Goal: Transaction & Acquisition: Purchase product/service

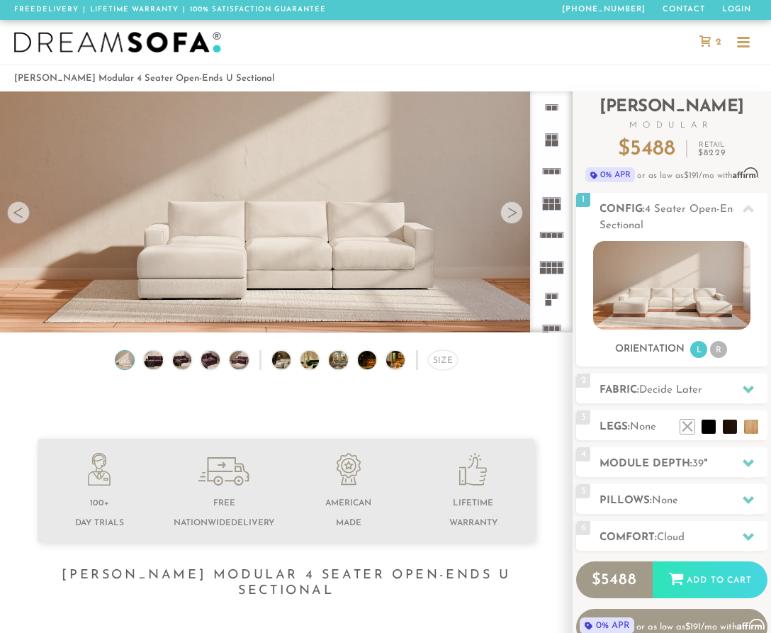
scroll to position [8, 0]
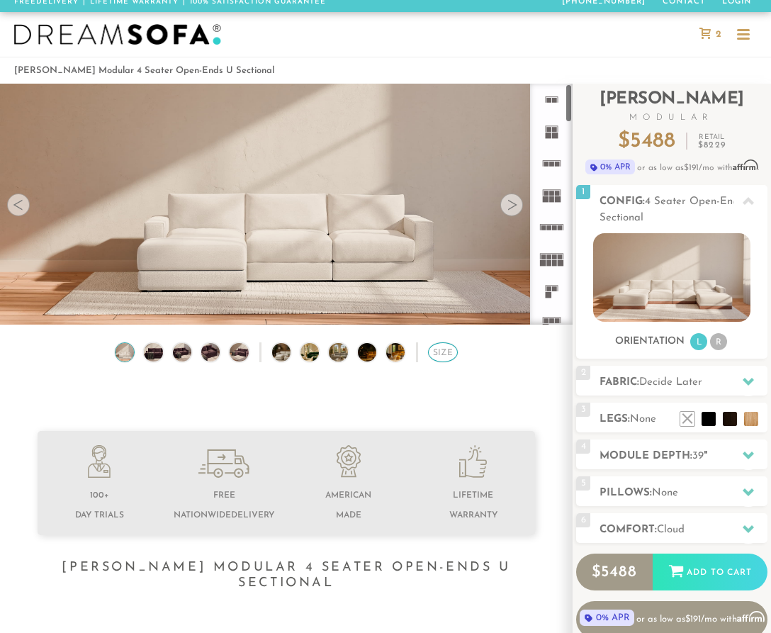
click at [440, 350] on div "Size" at bounding box center [443, 352] width 30 height 20
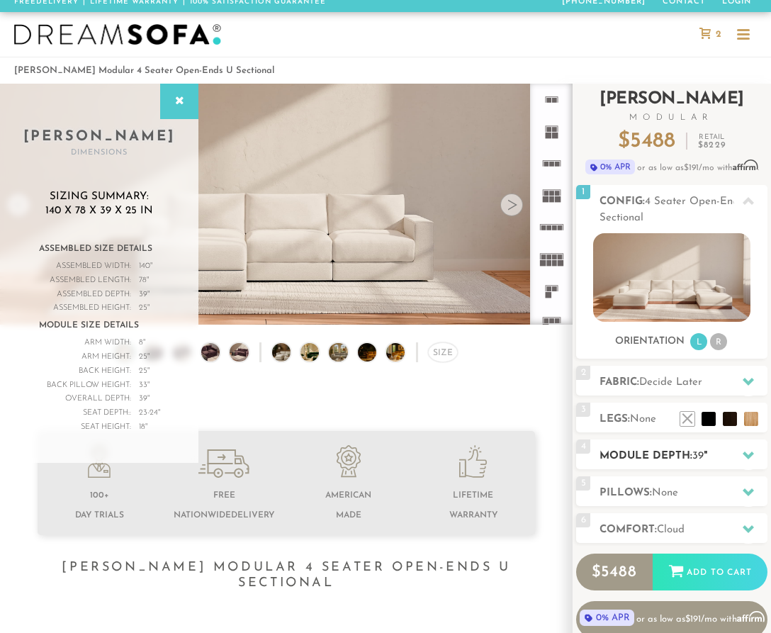
click at [683, 452] on h2 "Module Depth: 39 "" at bounding box center [684, 456] width 168 height 16
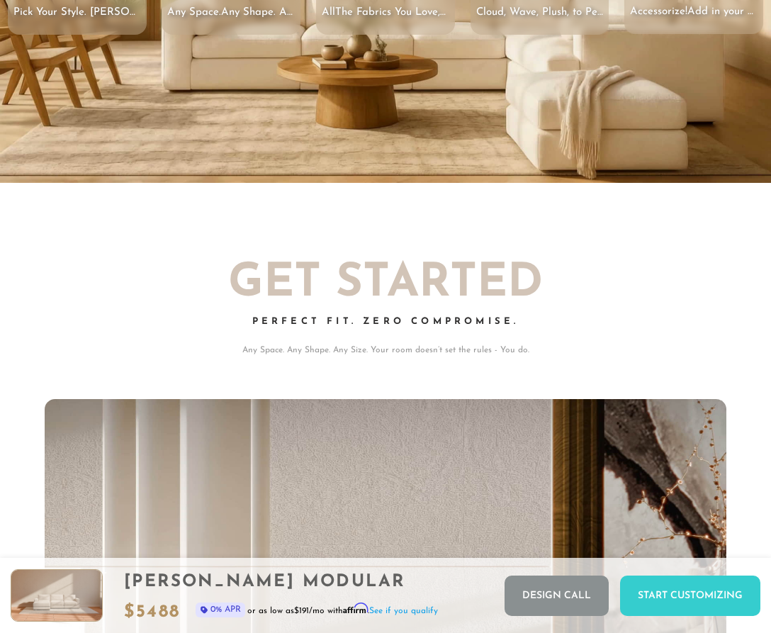
scroll to position [0, 0]
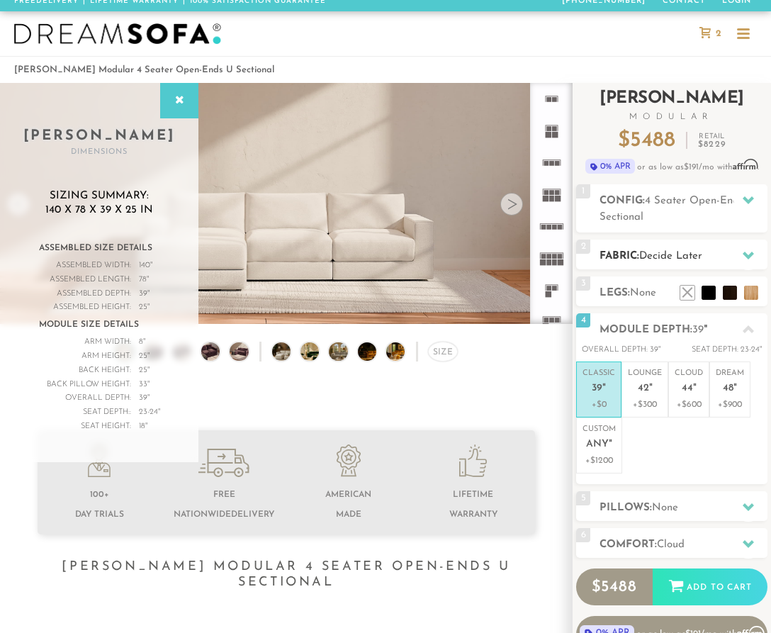
click at [659, 254] on span "Decide Later" at bounding box center [670, 256] width 63 height 11
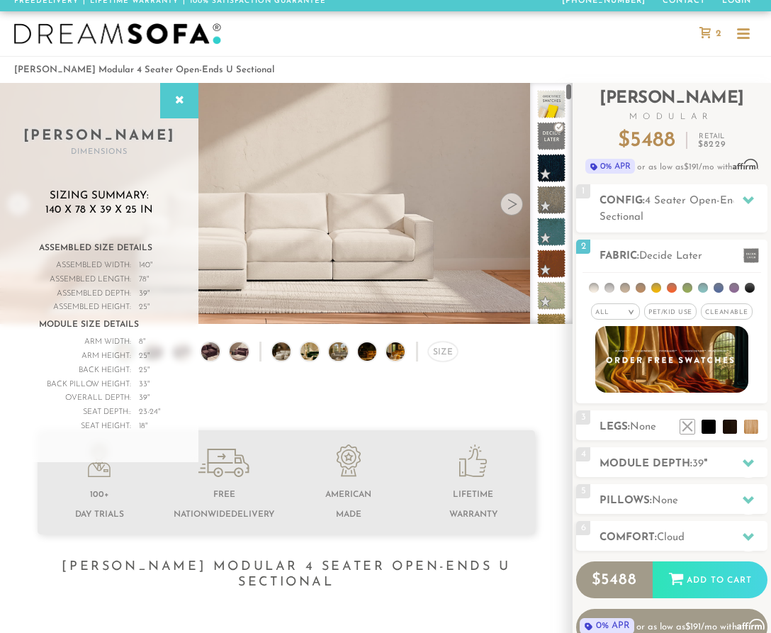
scroll to position [9, 9]
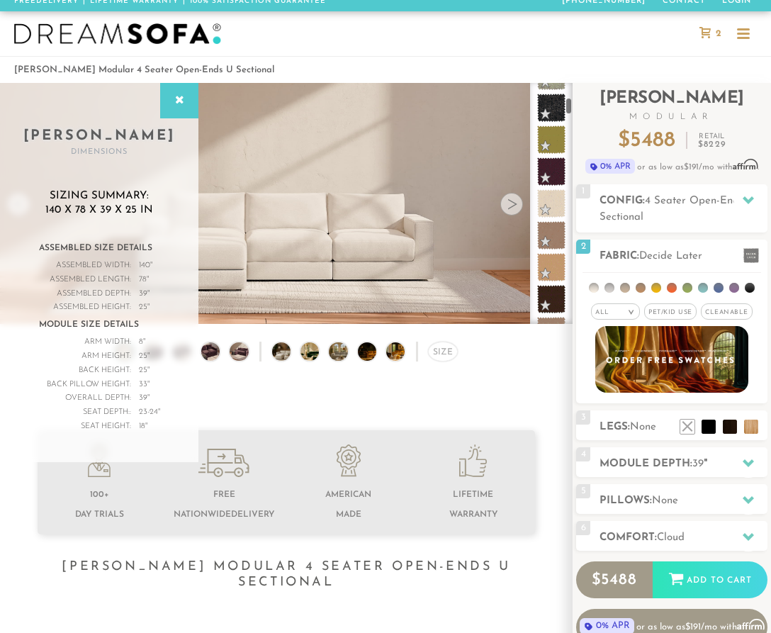
drag, startPoint x: 570, startPoint y: 91, endPoint x: 570, endPoint y: 112, distance: 20.6
click at [570, 108] on div at bounding box center [551, 203] width 43 height 241
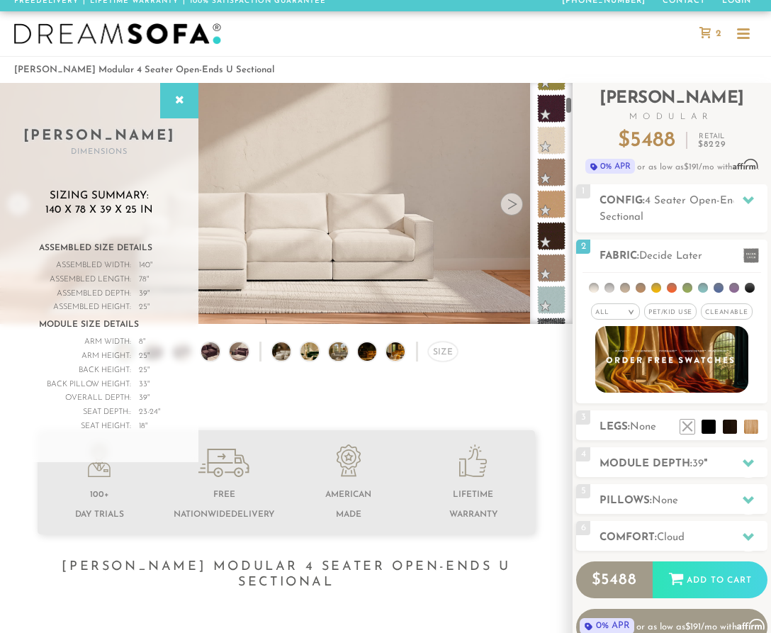
scroll to position [422, 0]
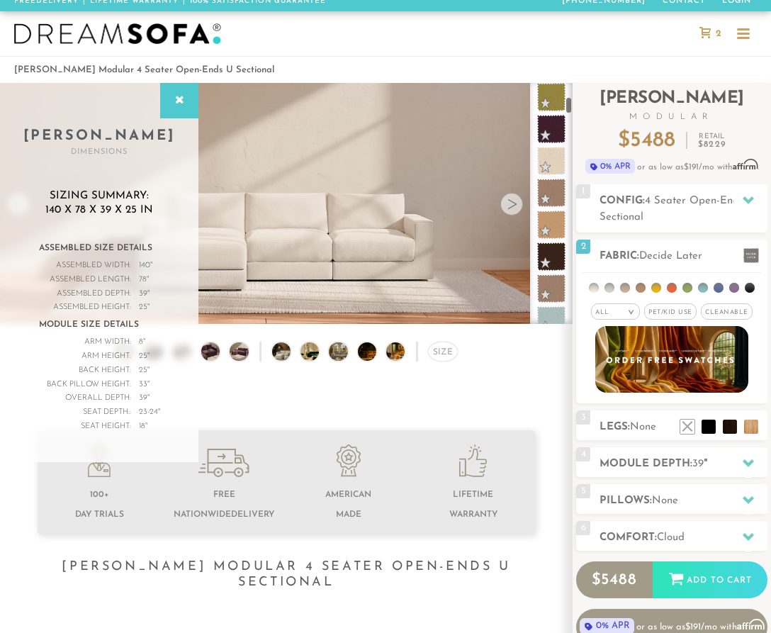
click at [567, 110] on div at bounding box center [551, 203] width 43 height 241
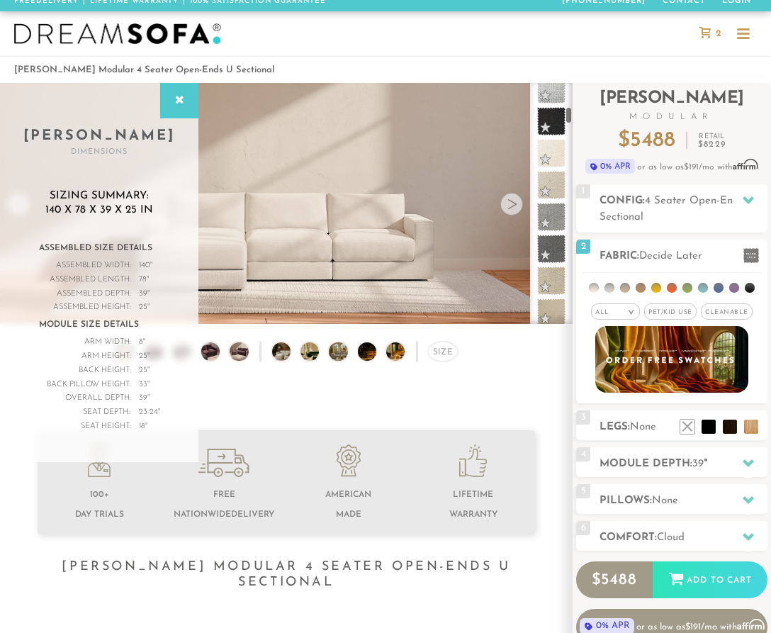
scroll to position [759, 0]
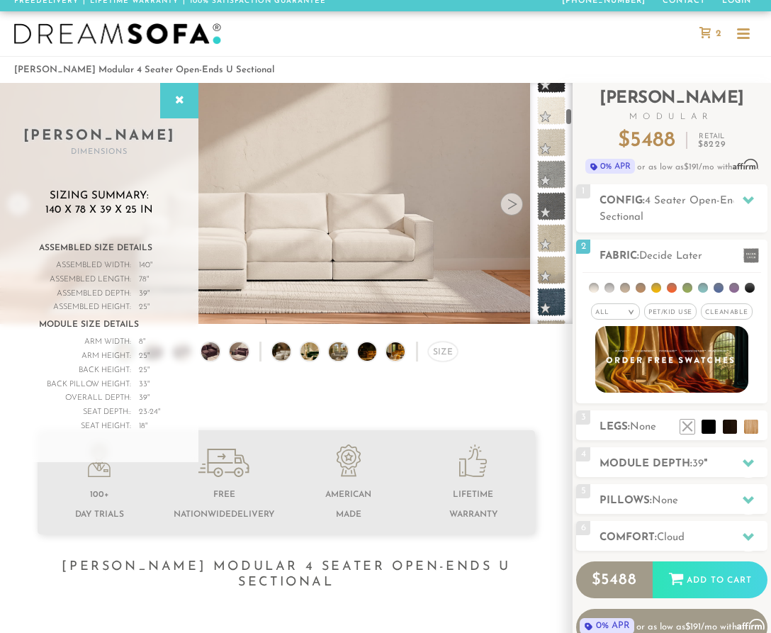
drag, startPoint x: 568, startPoint y: 109, endPoint x: 568, endPoint y: 121, distance: 12.1
click at [568, 121] on div at bounding box center [551, 203] width 43 height 241
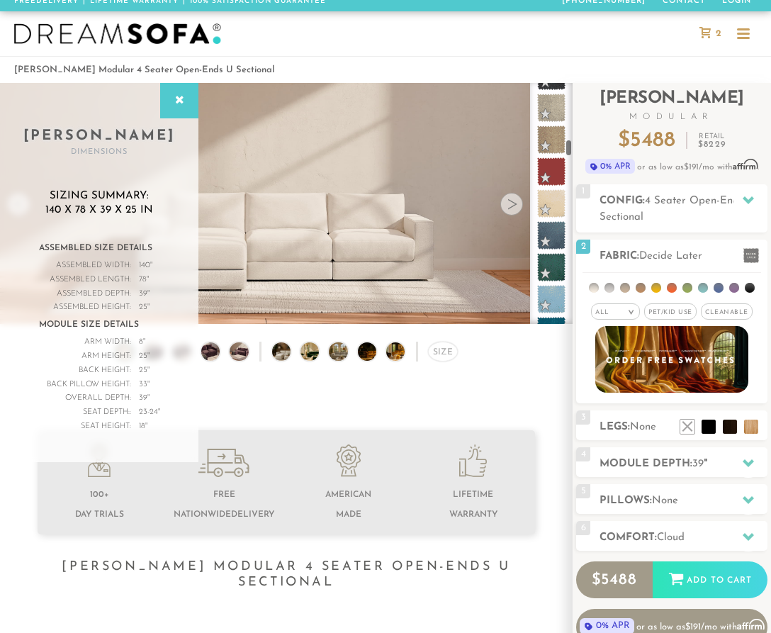
drag, startPoint x: 569, startPoint y: 122, endPoint x: 566, endPoint y: 155, distance: 33.5
click at [566, 155] on div at bounding box center [551, 203] width 43 height 241
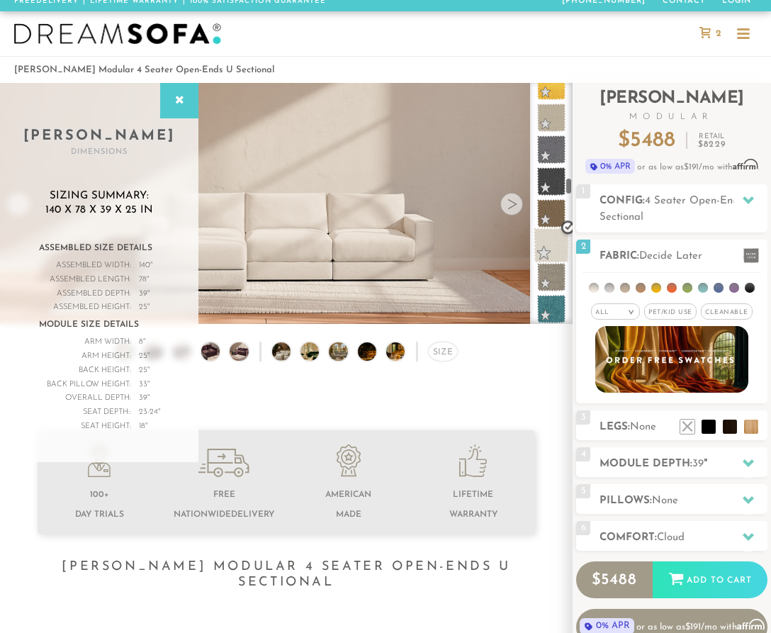
drag, startPoint x: 568, startPoint y: 153, endPoint x: 565, endPoint y: 200, distance: 46.9
click at [566, 193] on div at bounding box center [551, 203] width 43 height 241
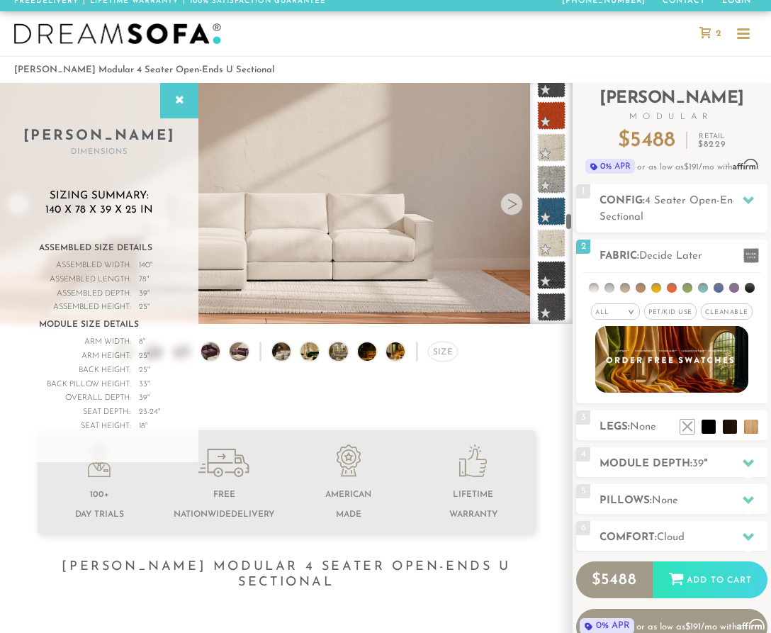
scroll to position [4007, 0]
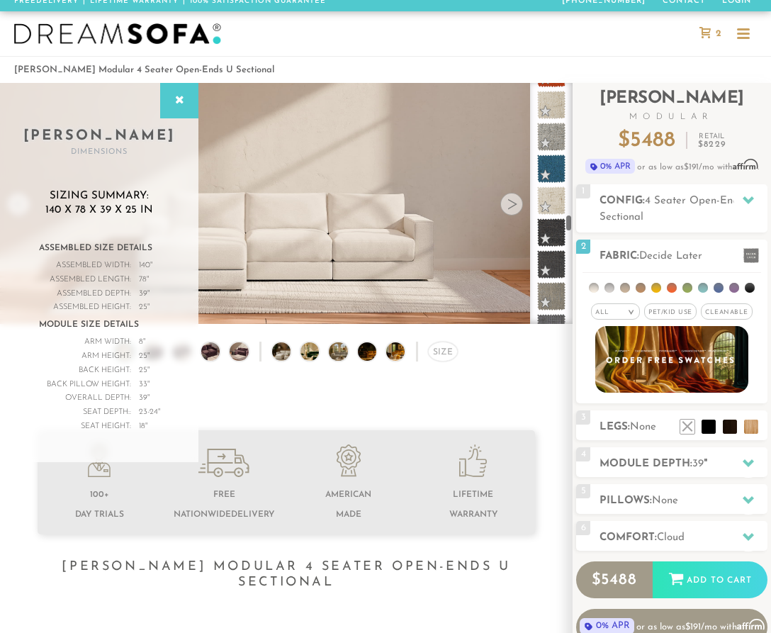
drag, startPoint x: 568, startPoint y: 191, endPoint x: 564, endPoint y: 225, distance: 34.3
click at [565, 225] on div at bounding box center [551, 203] width 43 height 241
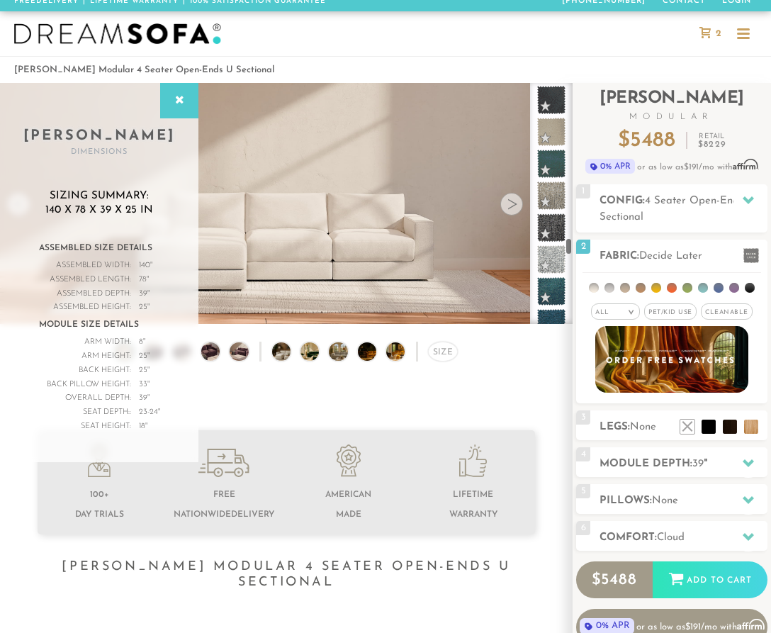
scroll to position [4935, 0]
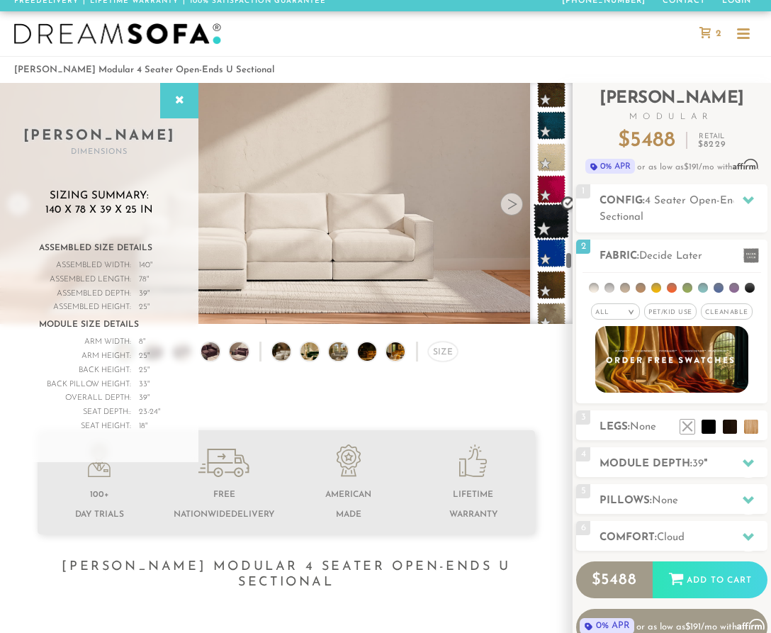
drag, startPoint x: 566, startPoint y: 224, endPoint x: 564, endPoint y: 262, distance: 38.3
click at [564, 264] on div at bounding box center [551, 203] width 43 height 241
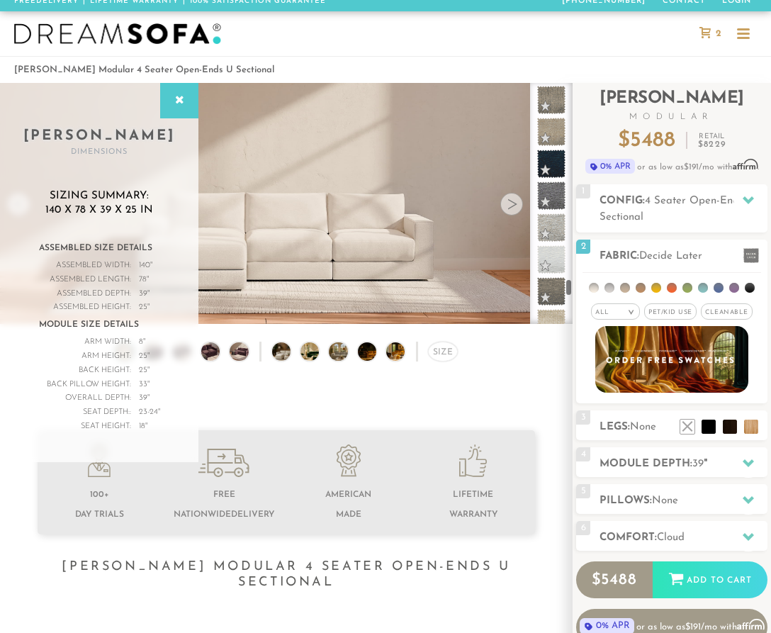
drag, startPoint x: 567, startPoint y: 258, endPoint x: 561, endPoint y: 283, distance: 25.4
click at [561, 284] on div at bounding box center [551, 203] width 43 height 241
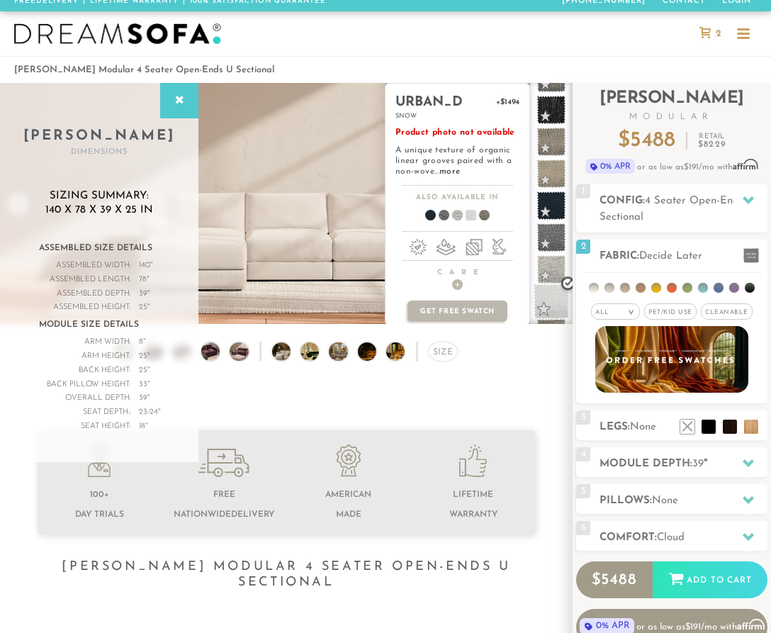
click at [547, 303] on span at bounding box center [551, 301] width 35 height 35
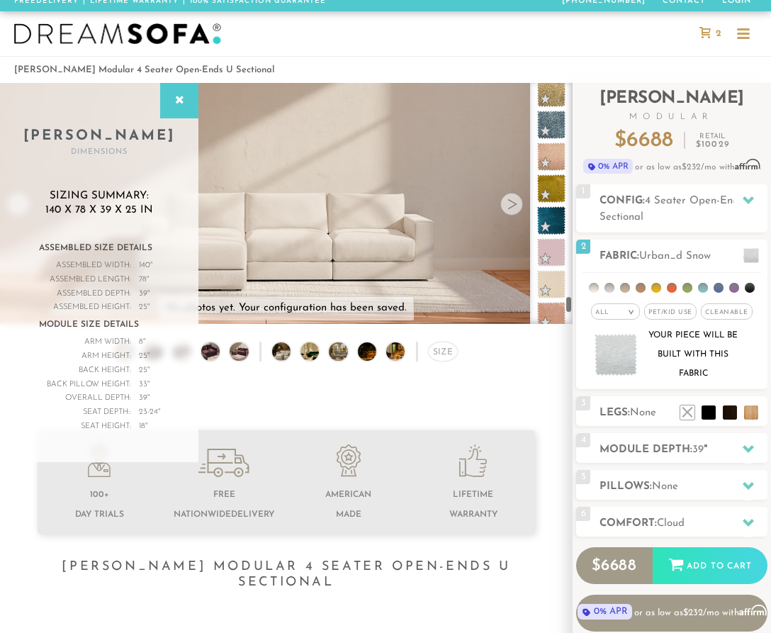
scroll to position [6348, 0]
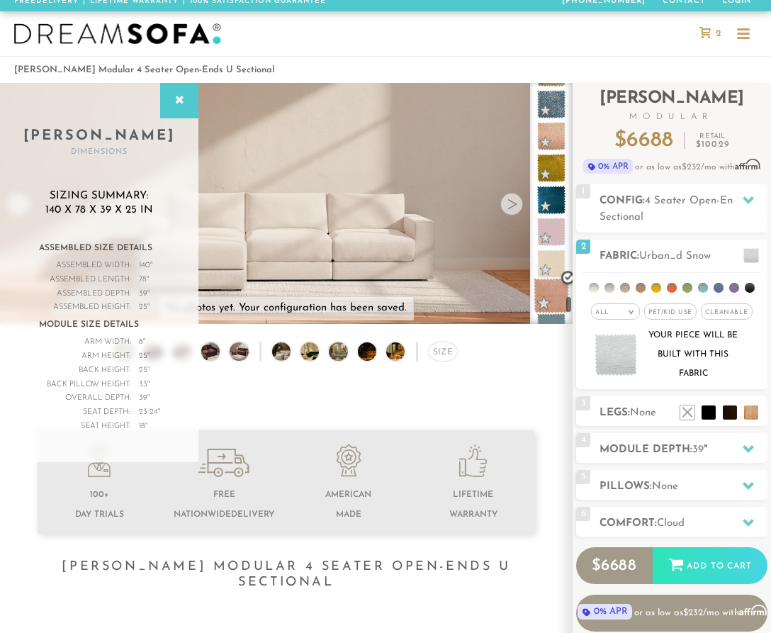
drag, startPoint x: 569, startPoint y: 288, endPoint x: 563, endPoint y: 304, distance: 17.5
click at [565, 307] on div at bounding box center [551, 203] width 43 height 241
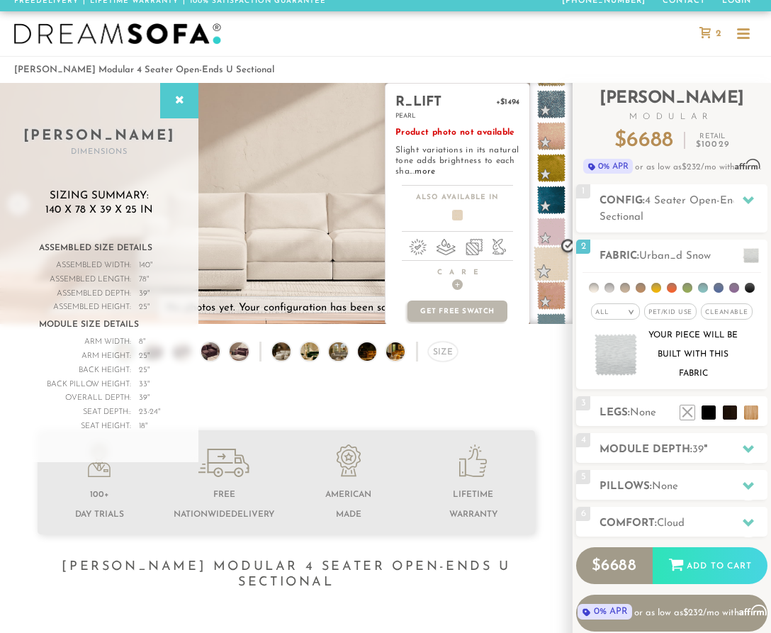
click at [552, 251] on span at bounding box center [551, 263] width 35 height 35
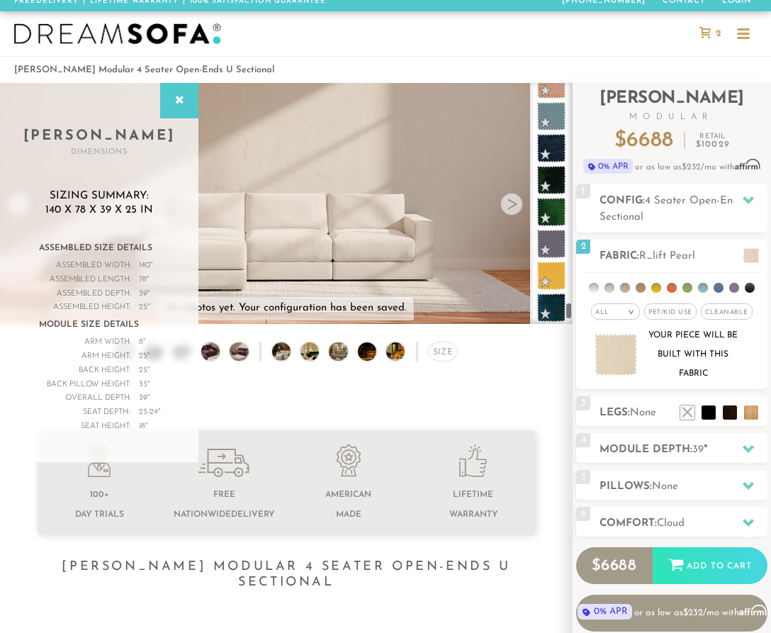
scroll to position [6538, 0]
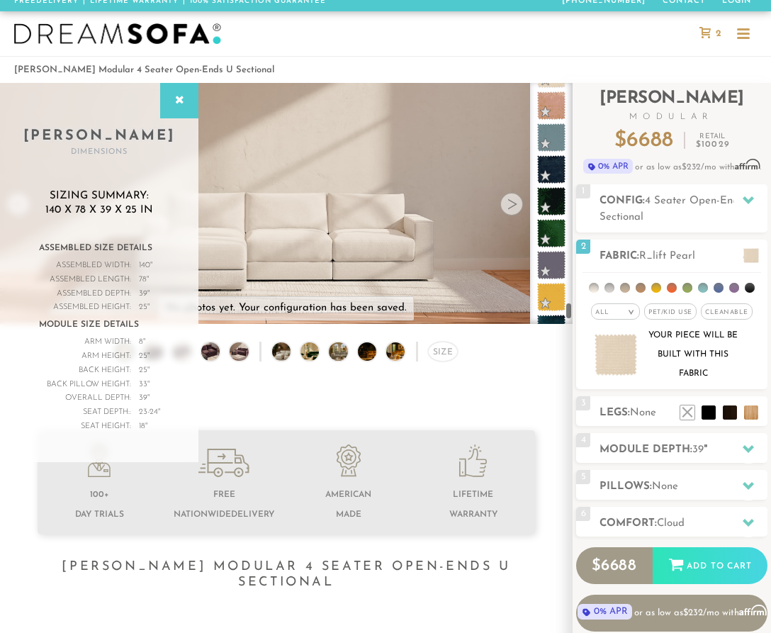
click at [568, 313] on div at bounding box center [551, 203] width 43 height 241
click at [744, 522] on icon at bounding box center [748, 523] width 11 height 8
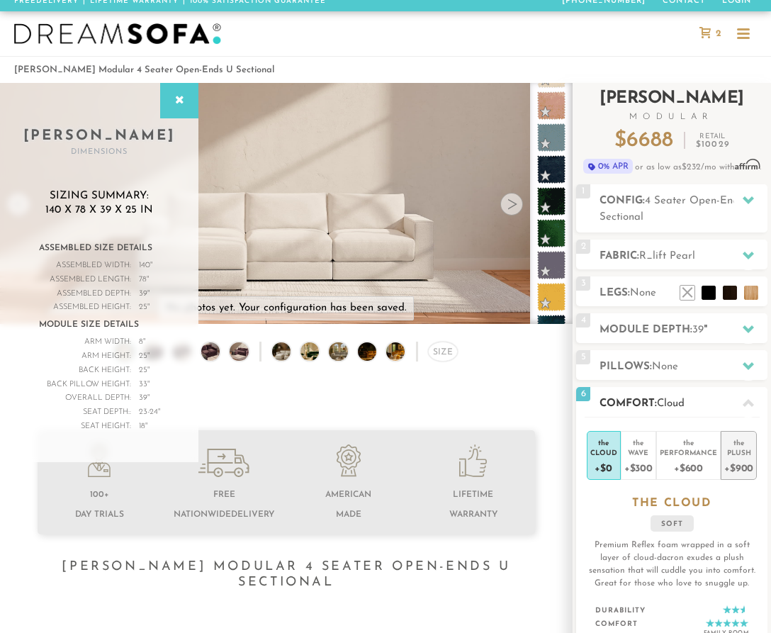
click at [739, 469] on div "+$900" at bounding box center [738, 467] width 29 height 21
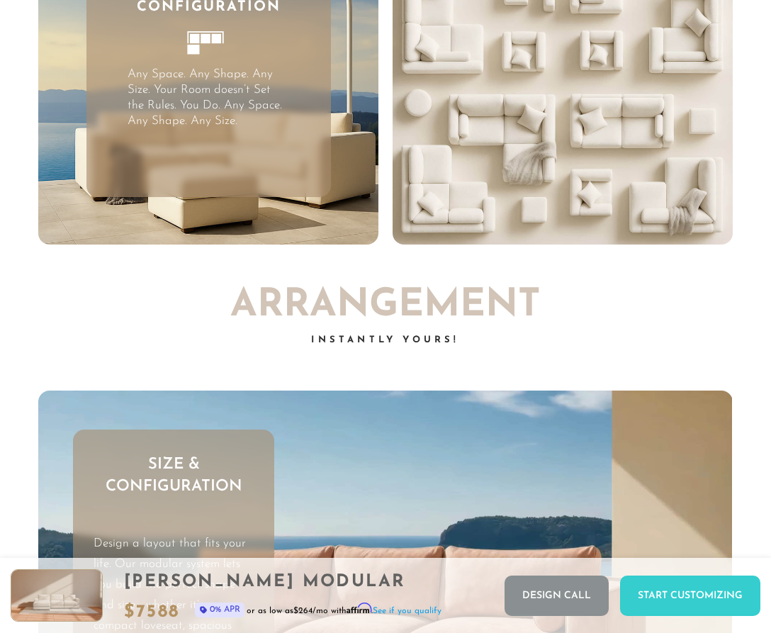
scroll to position [0, 0]
